Goal: Information Seeking & Learning: Learn about a topic

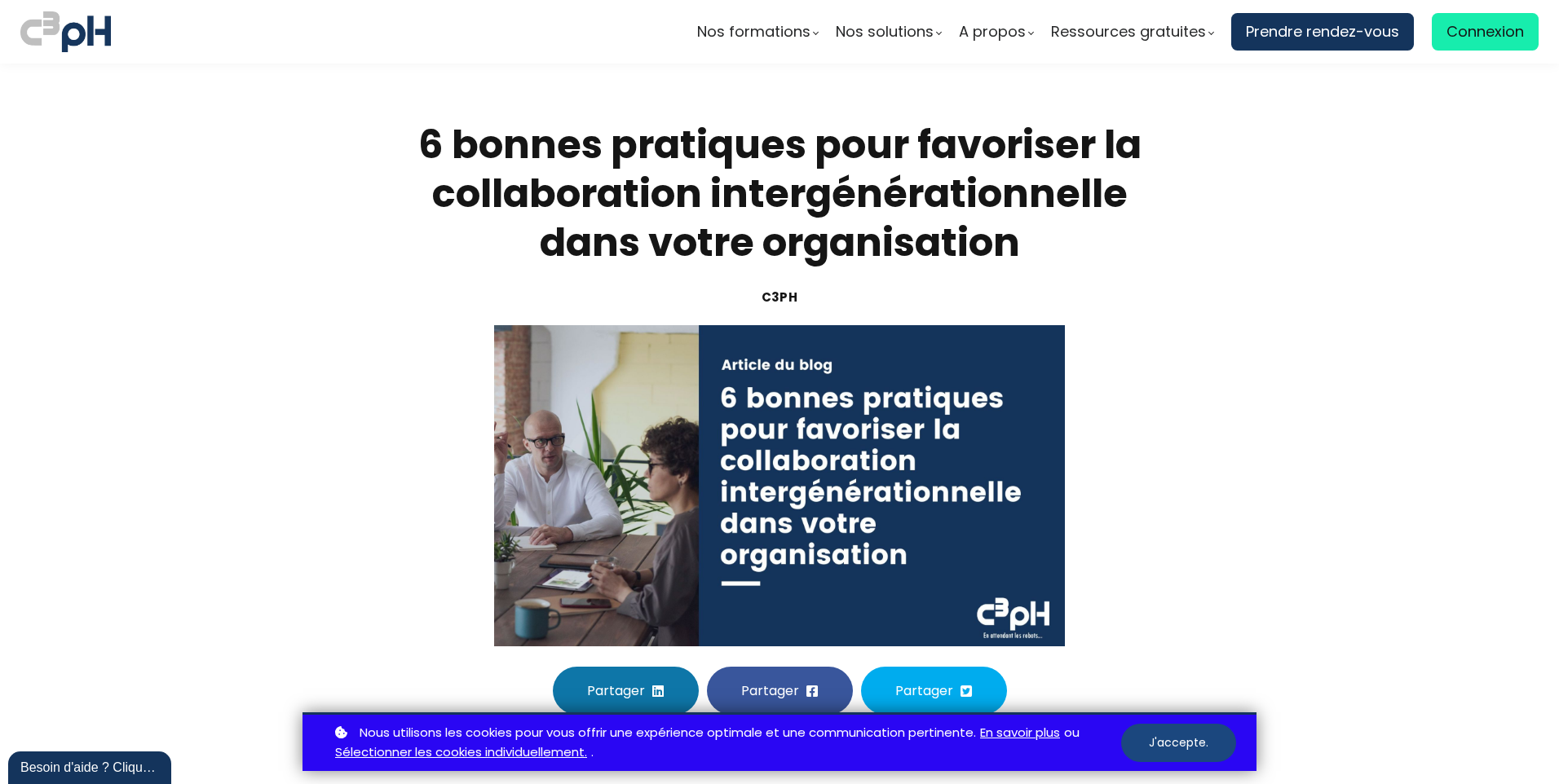
click at [1190, 742] on button "J'accepte." at bounding box center [1178, 743] width 115 height 38
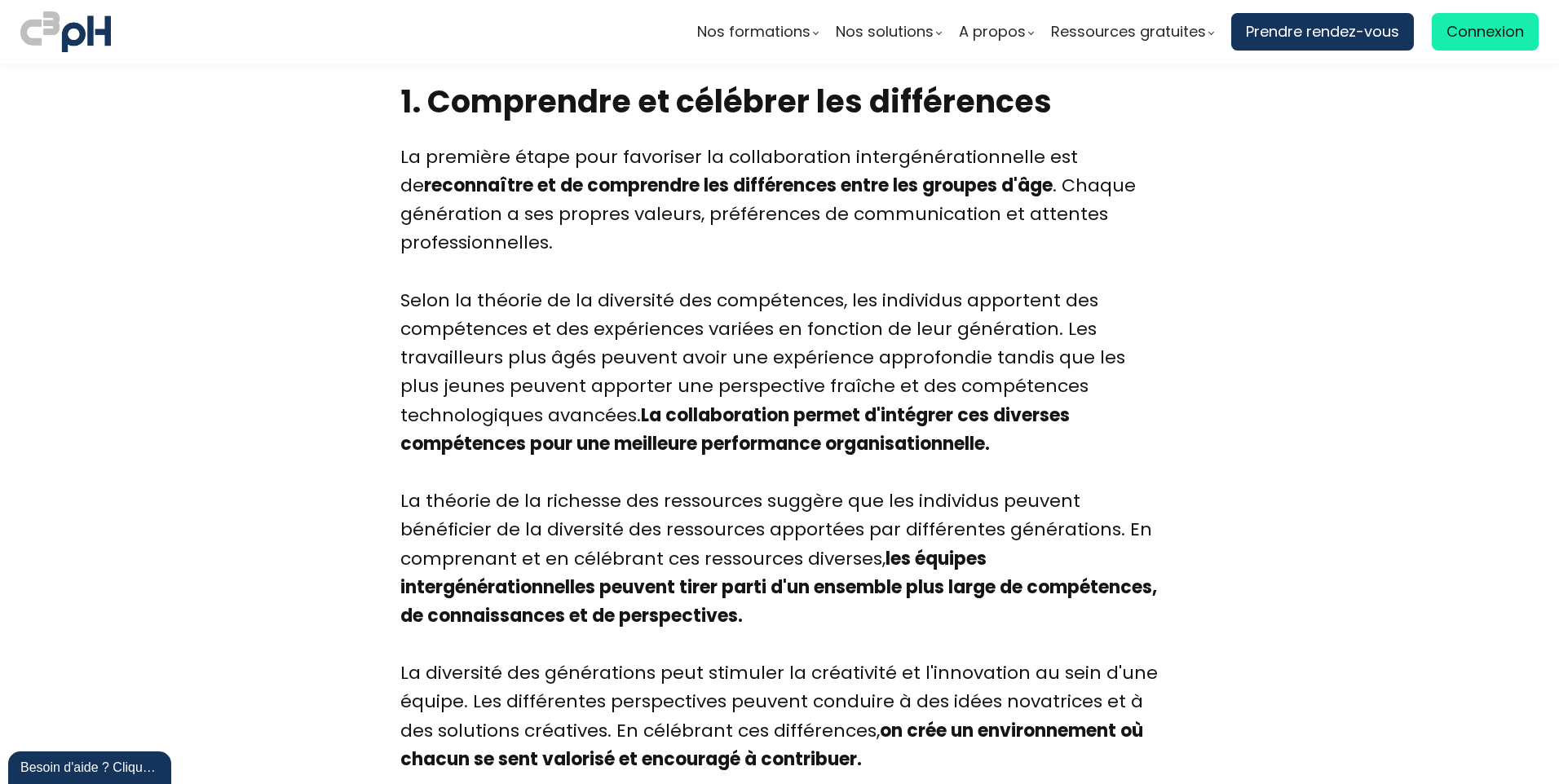
scroll to position [1467, 0]
